Goal: Entertainment & Leisure: Browse casually

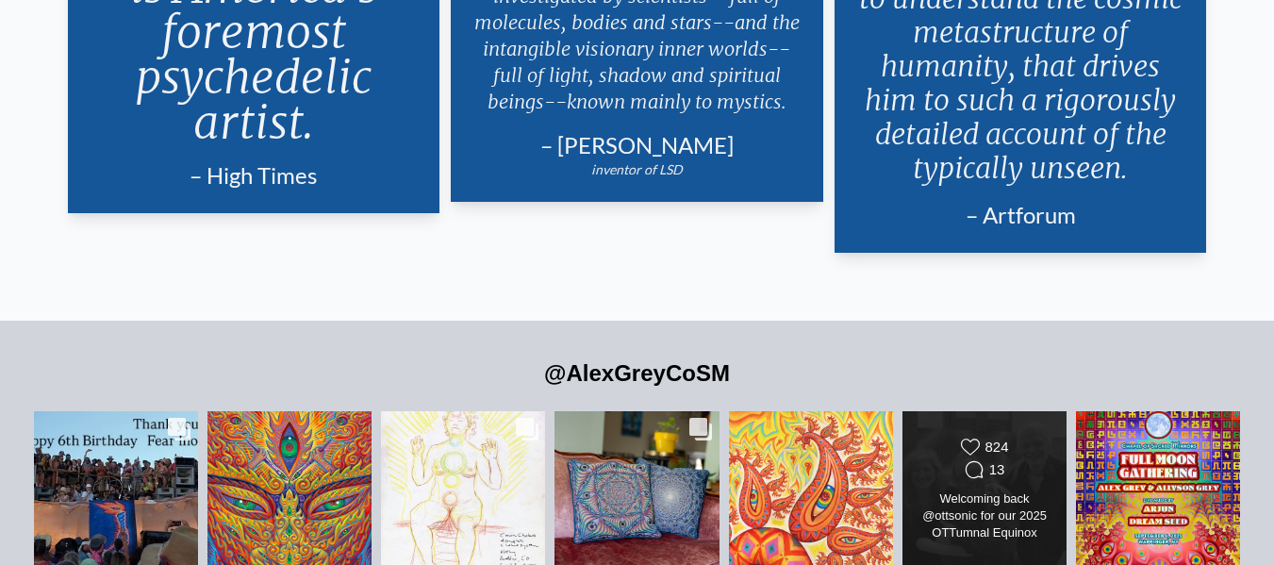
scroll to position [3867, 0]
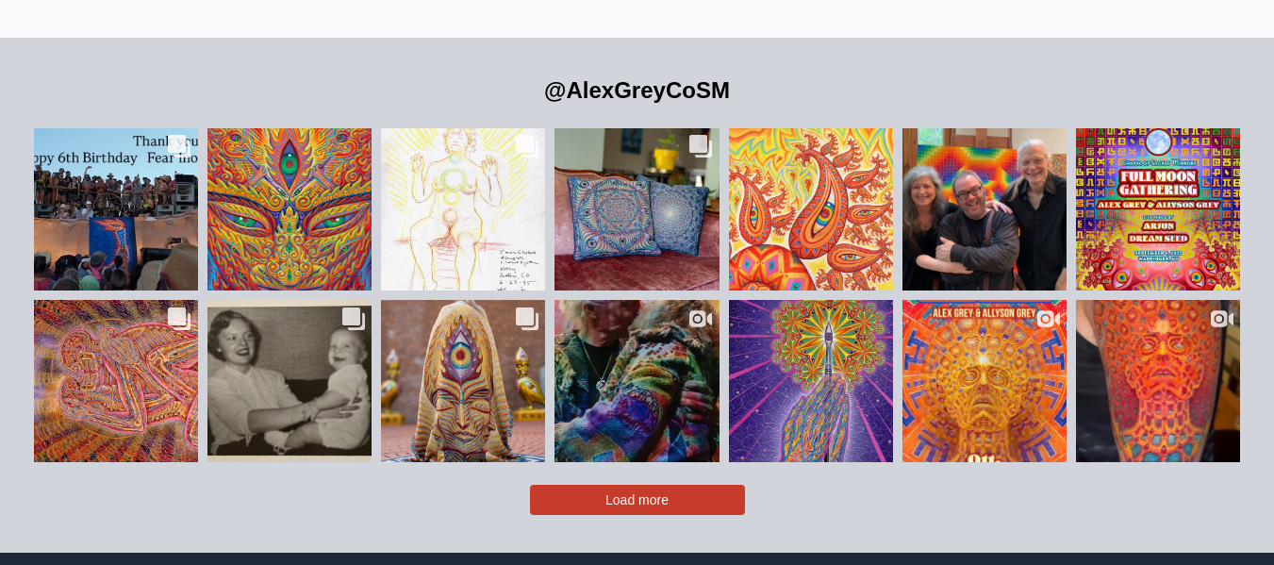
click at [697, 485] on button "Load more" at bounding box center [637, 500] width 215 height 30
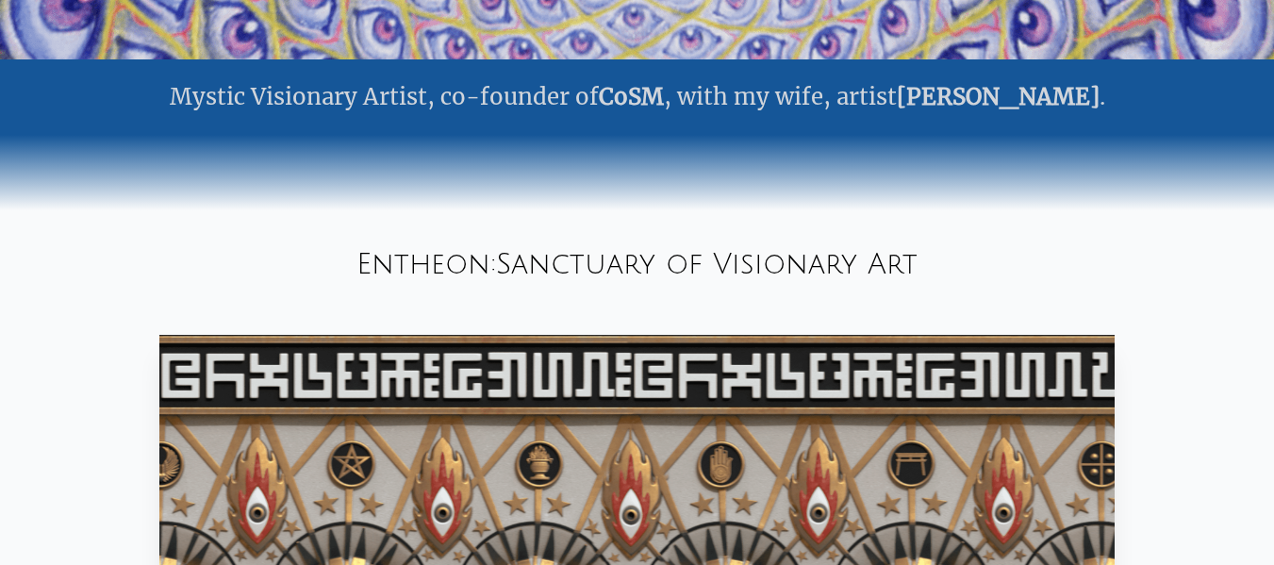
scroll to position [943, 0]
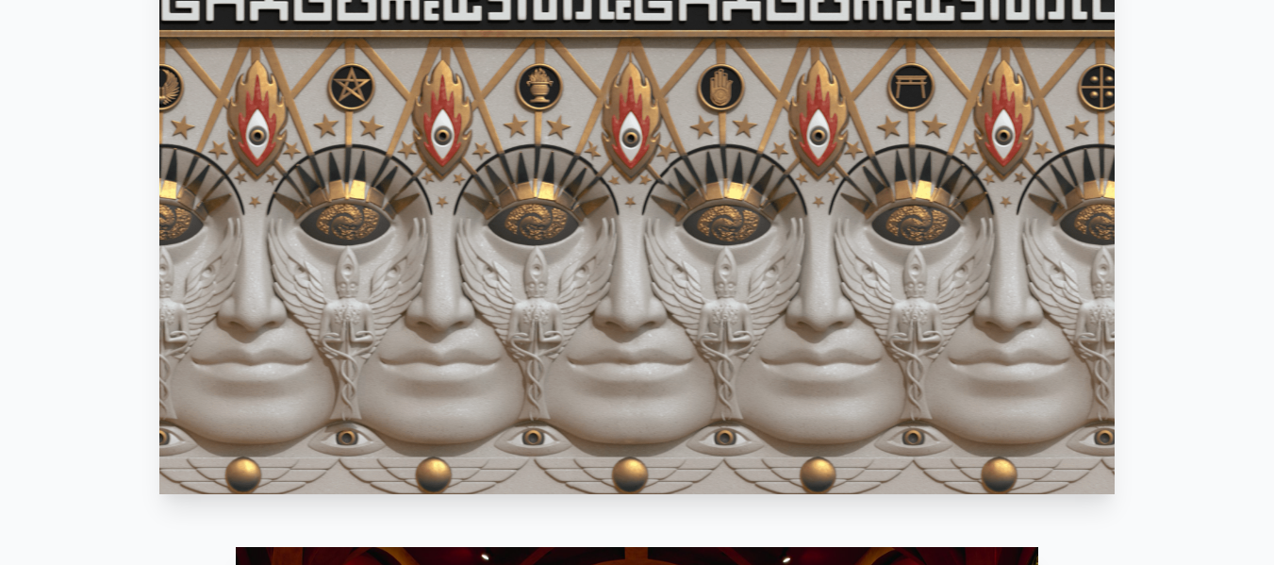
click at [1037, 261] on video "Your browser does not support the video tag." at bounding box center [636, 226] width 955 height 537
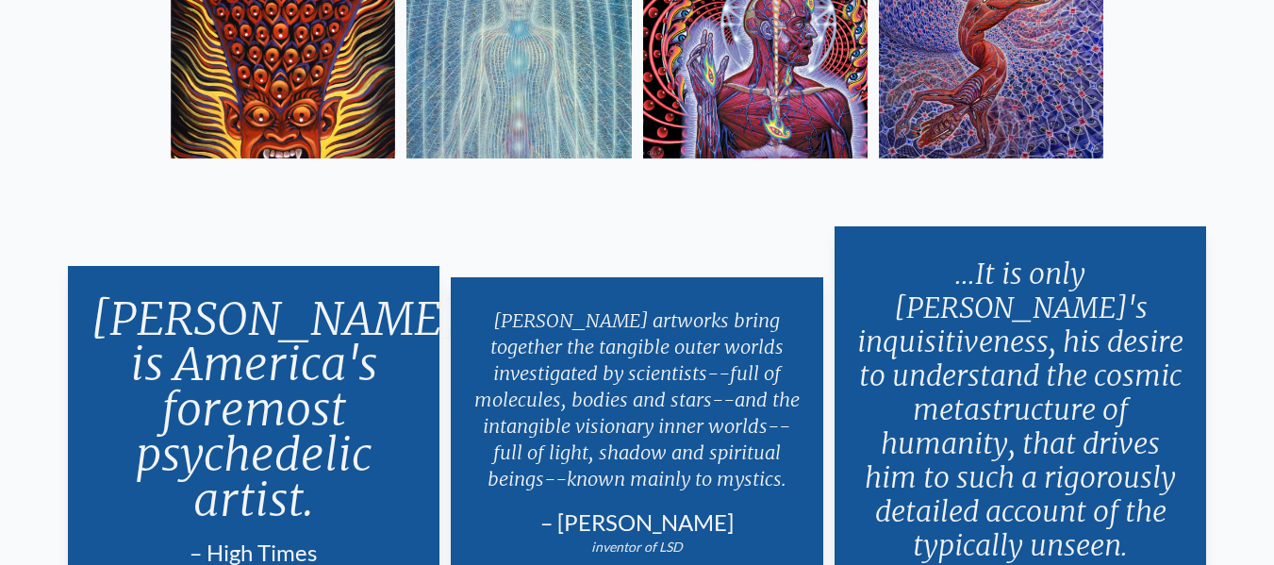
scroll to position [3018, 0]
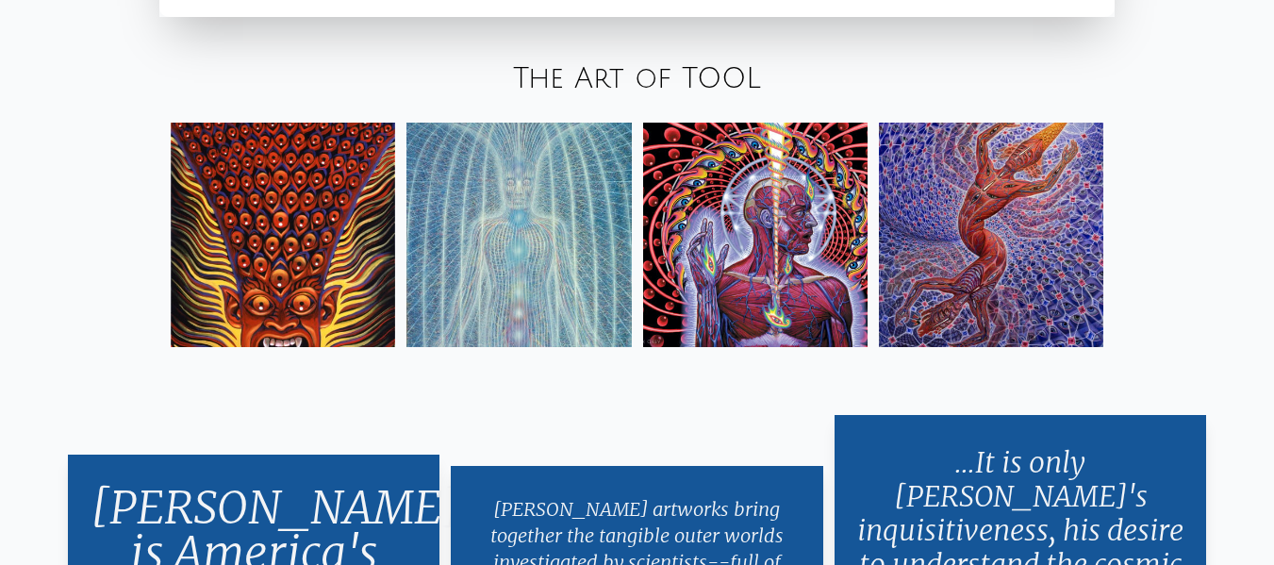
click at [648, 67] on link "The Art of TOOL" at bounding box center [637, 78] width 248 height 31
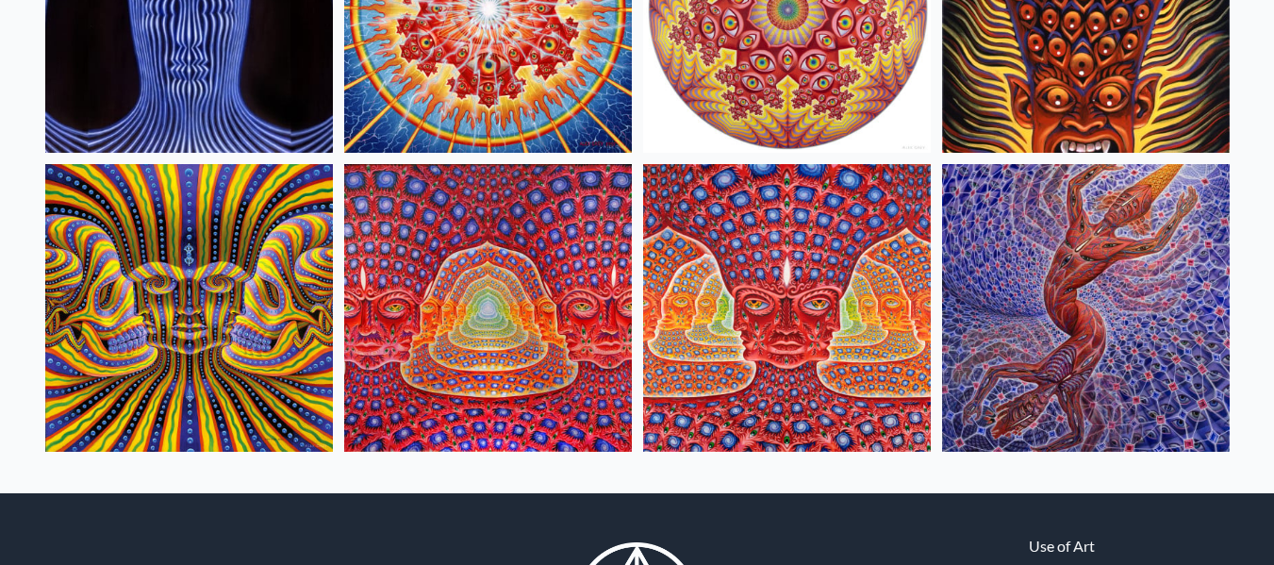
scroll to position [1090, 0]
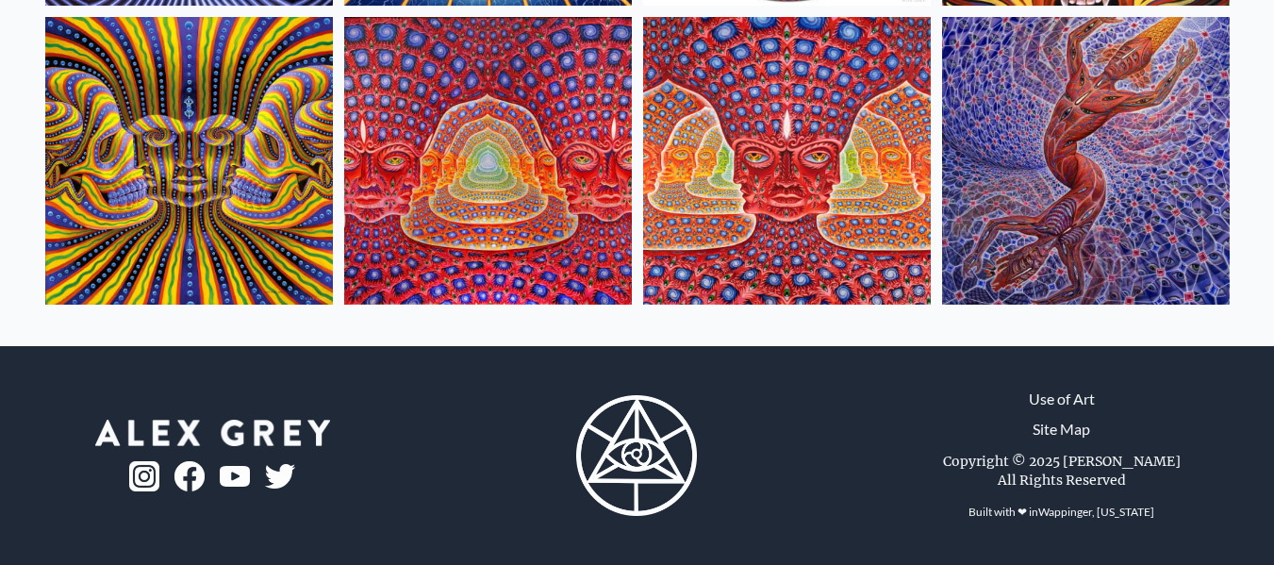
click at [758, 159] on img at bounding box center [787, 161] width 288 height 288
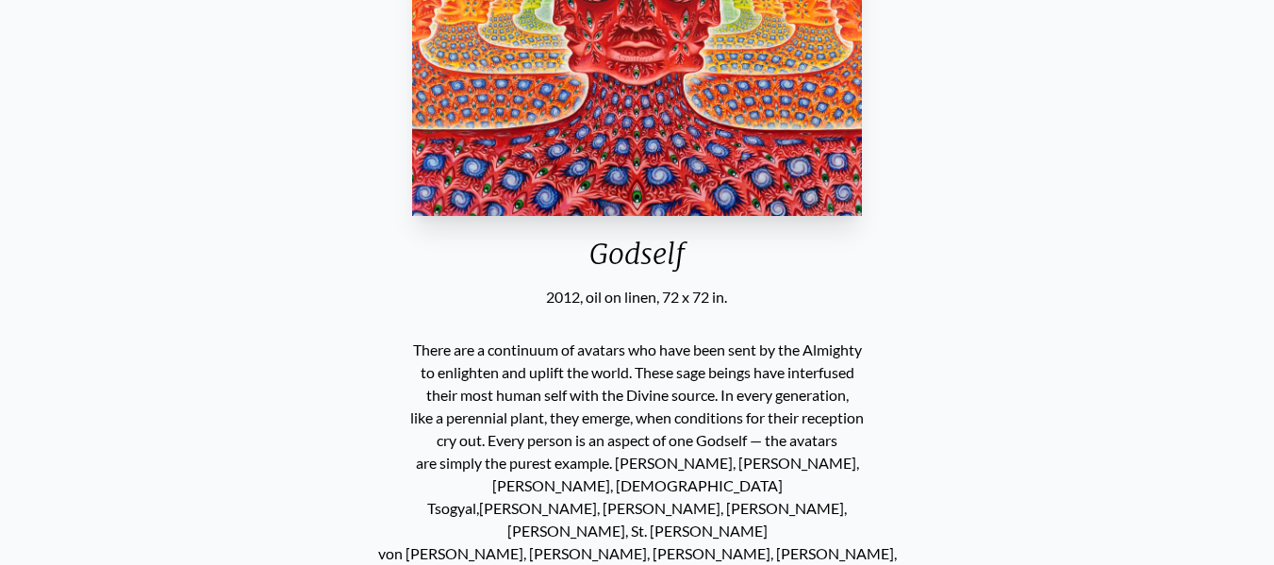
scroll to position [132, 0]
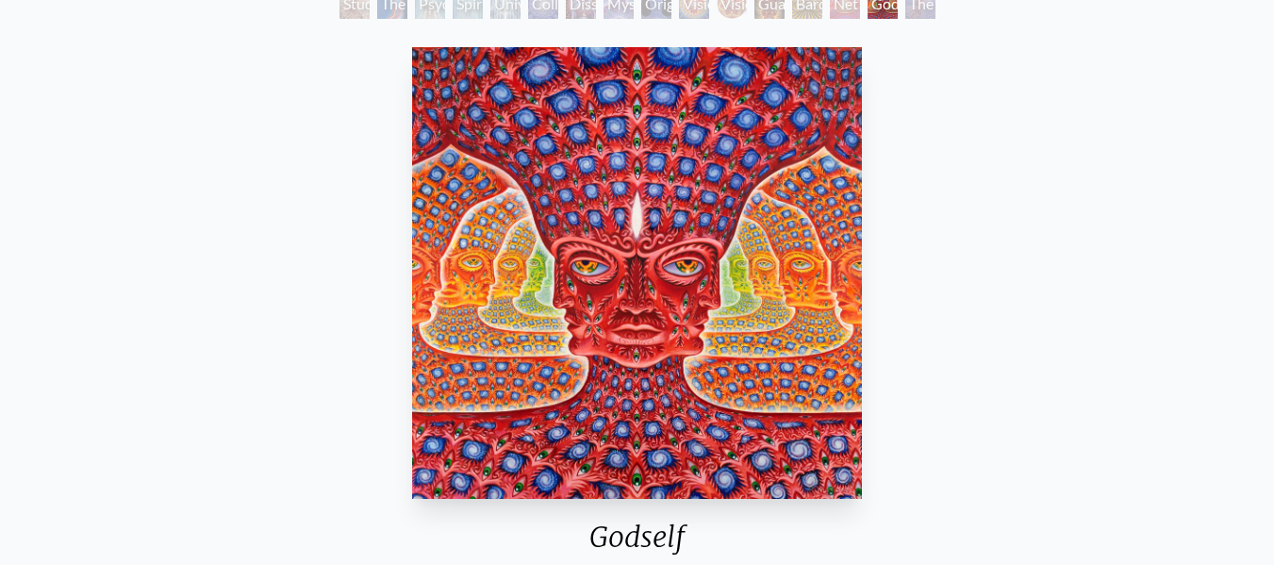
click at [641, 202] on img "15 / 16" at bounding box center [637, 273] width 451 height 452
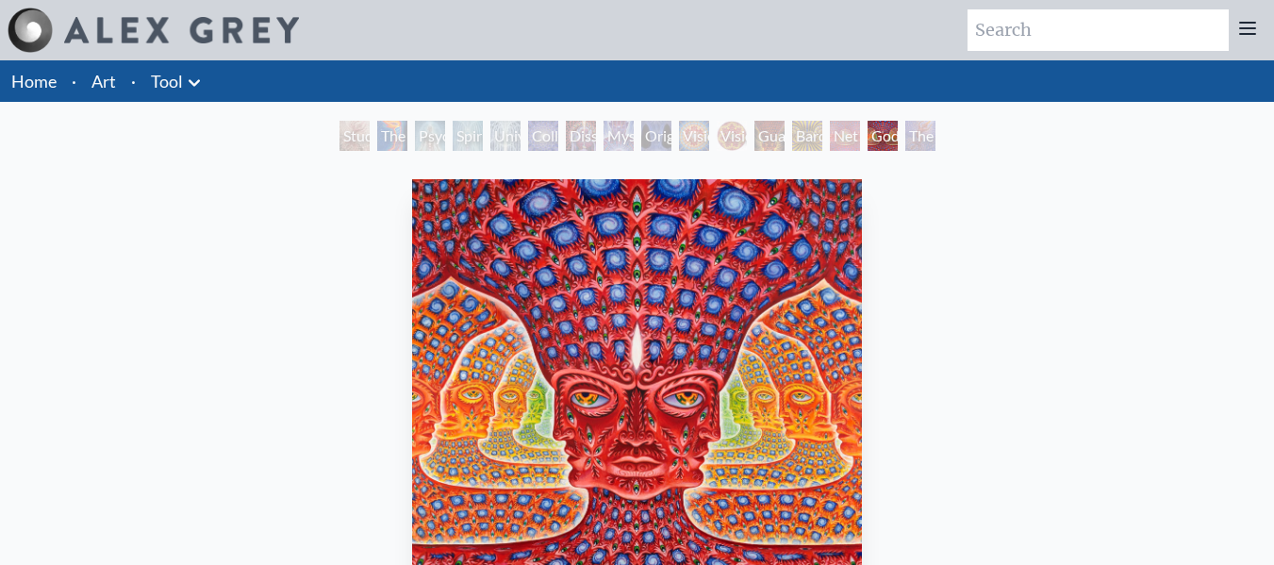
click at [747, 138] on div "Vision [PERSON_NAME]" at bounding box center [732, 136] width 30 height 30
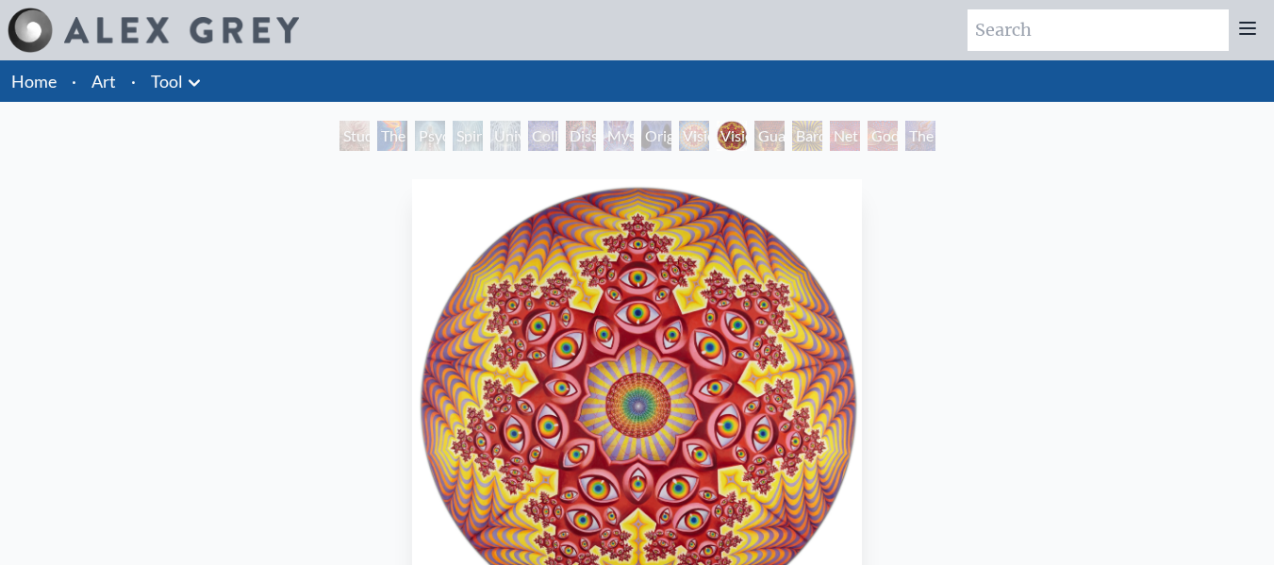
scroll to position [189, 0]
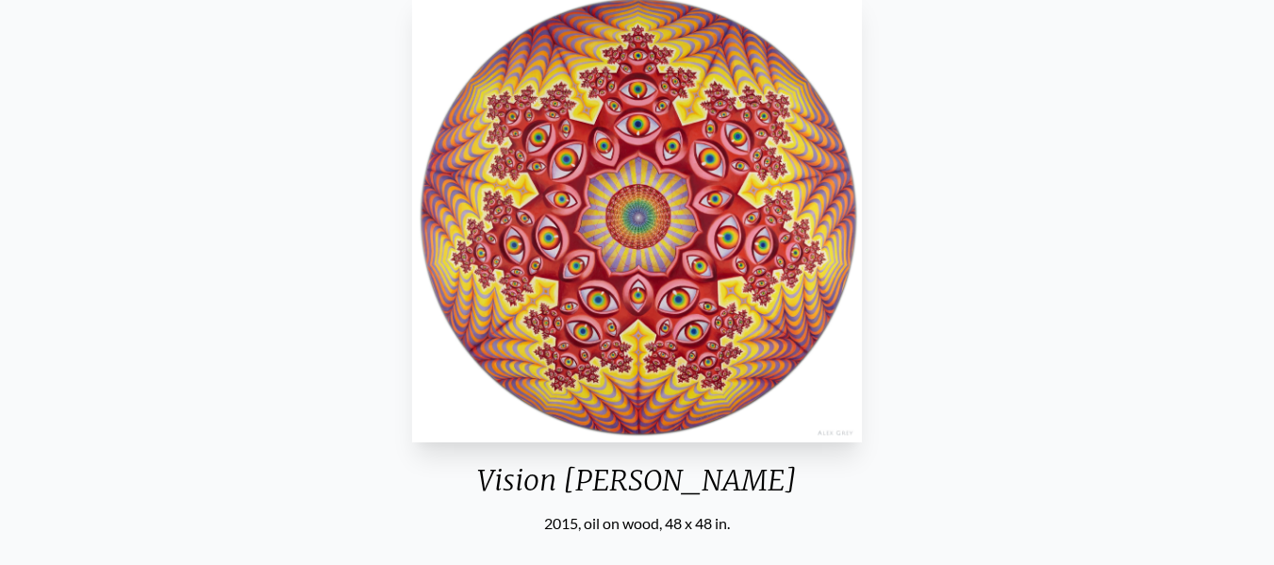
click at [638, 270] on img "11 / 16" at bounding box center [637, 217] width 451 height 452
